Goal: Register for event/course

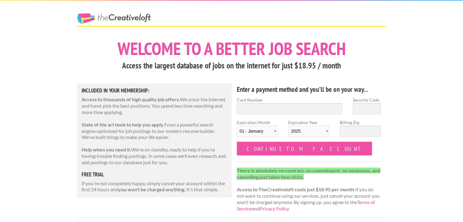
click at [129, 16] on link "The Creative Loft" at bounding box center [114, 18] width 74 height 11
click at [112, 14] on link "The Creative Loft" at bounding box center [114, 18] width 74 height 11
